Goal: Download file/media

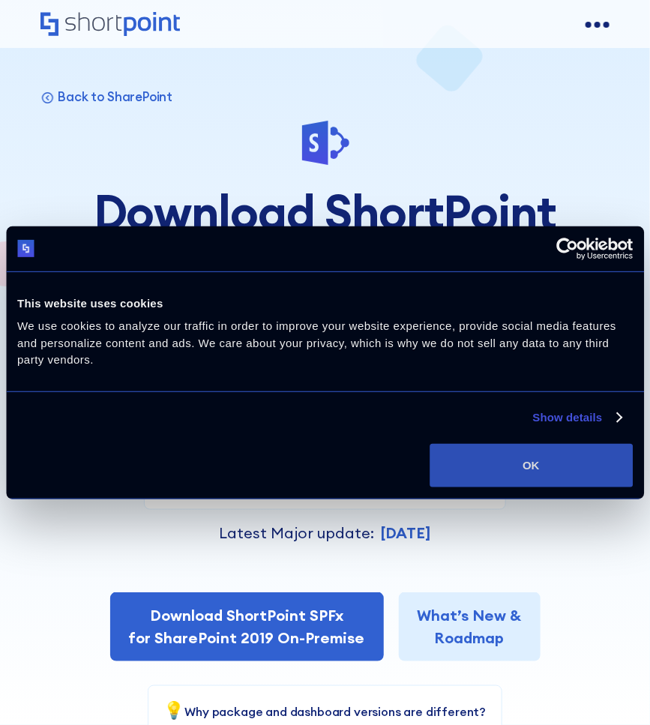
click at [562, 466] on button "OK" at bounding box center [531, 466] width 203 height 44
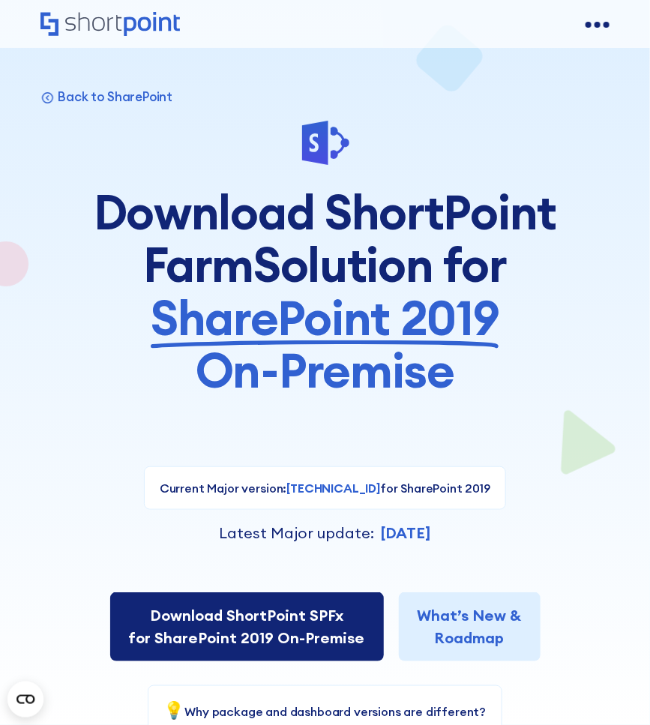
click at [239, 628] on link "Download ShortPoint SPFx for SharePoint 2019 On-Premise" at bounding box center [247, 627] width 274 height 69
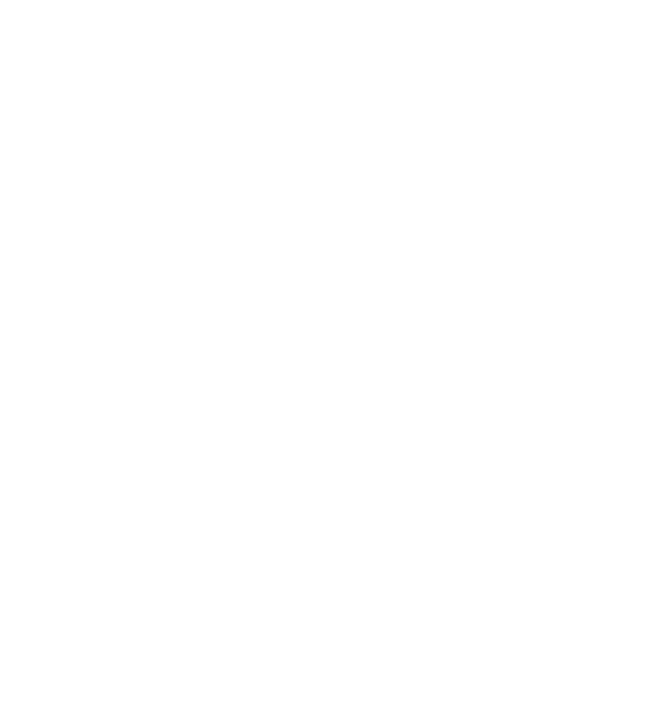
select select "SharePoint SE"
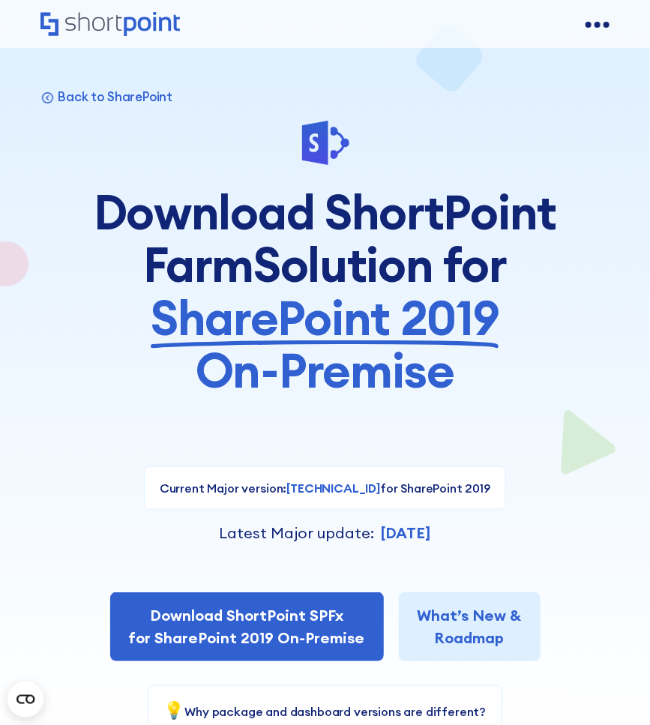
click at [221, 33] on div "Product works with SharePoint Microsoft Teams SAP Explore Templates Elements In…" at bounding box center [325, 24] width 650 height 48
